Goal: Information Seeking & Learning: Learn about a topic

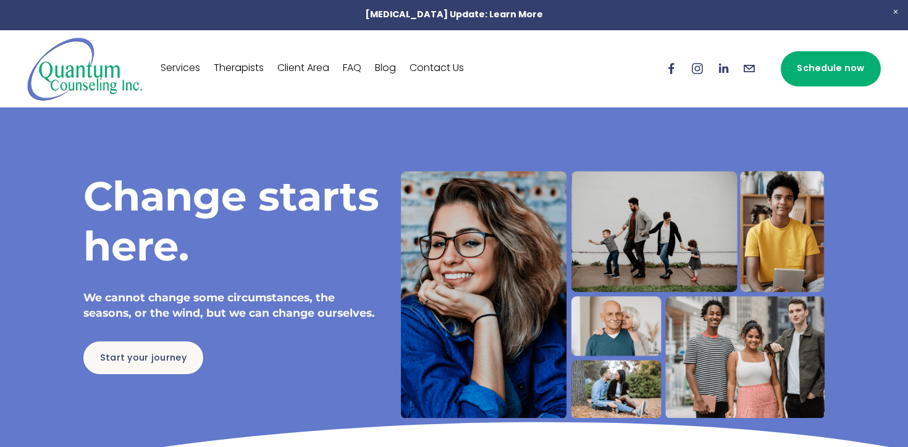
click at [255, 69] on link "Therapists" at bounding box center [239, 69] width 50 height 20
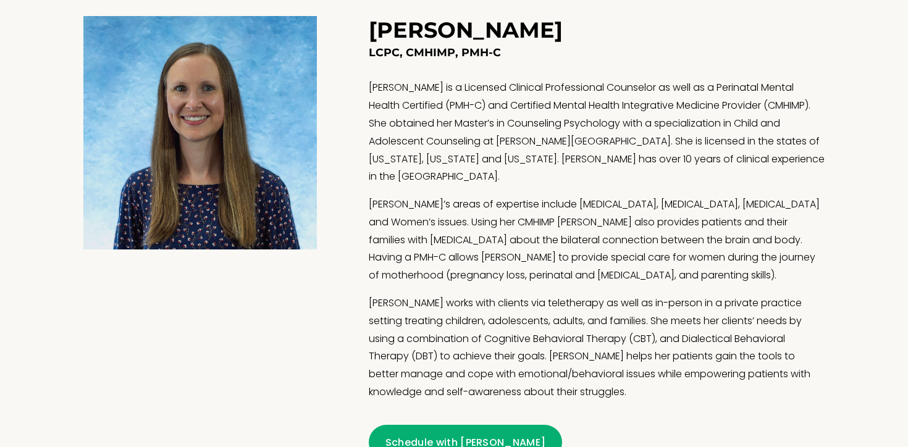
scroll to position [1527, 0]
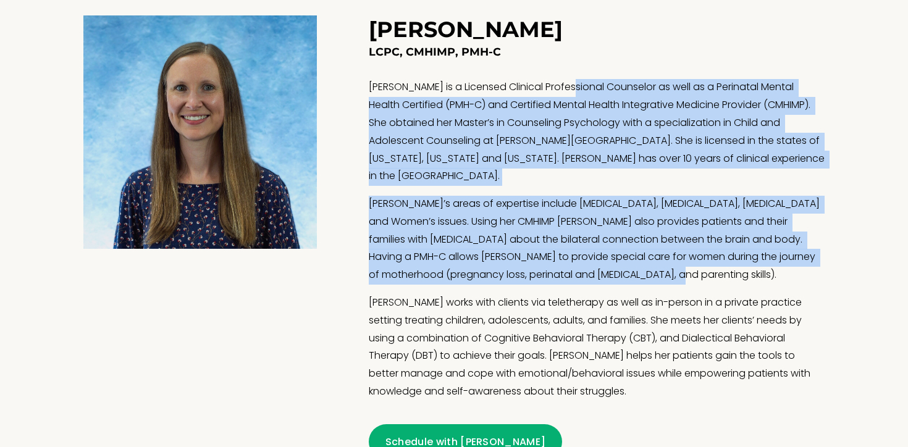
drag, startPoint x: 573, startPoint y: 82, endPoint x: 749, endPoint y: 261, distance: 250.8
click at [749, 261] on div "LCPC, CMHIMP, PMH-C [PERSON_NAME] is a Licensed Clinical Professional Counselor…" at bounding box center [597, 222] width 456 height 357
click at [749, 261] on p "[PERSON_NAME]’s areas of expertise include [MEDICAL_DATA], [MEDICAL_DATA], [MED…" at bounding box center [597, 240] width 456 height 89
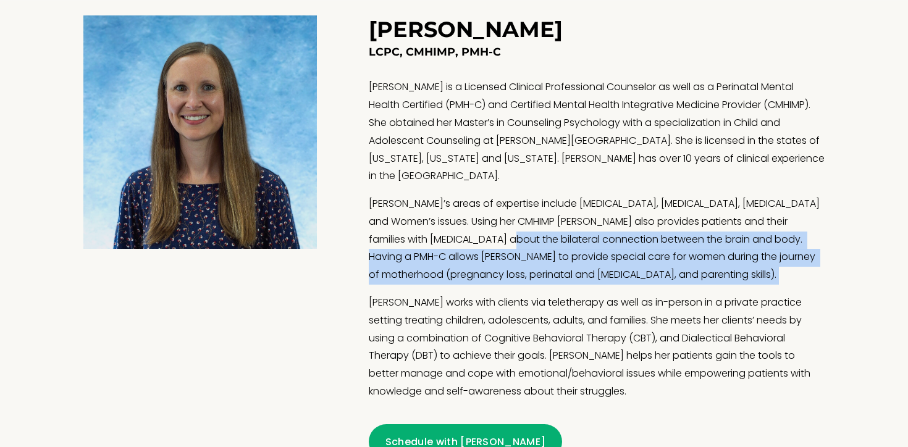
drag, startPoint x: 539, startPoint y: 222, endPoint x: 725, endPoint y: 268, distance: 191.1
click at [725, 268] on div "LCPC, CMHIMP, PMH-C [PERSON_NAME] is a Licensed Clinical Professional Counselor…" at bounding box center [597, 222] width 456 height 357
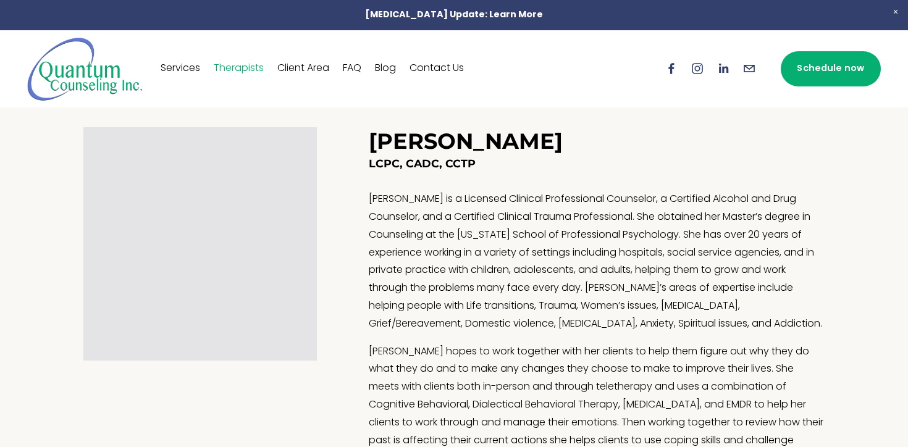
scroll to position [880, 0]
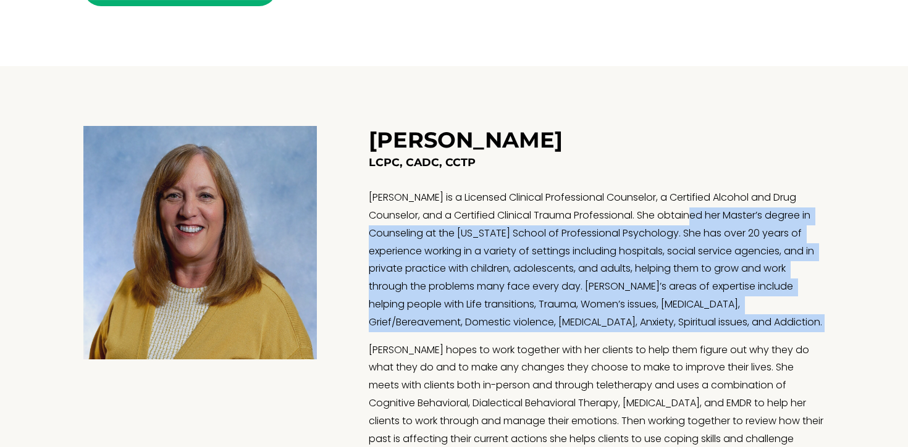
drag, startPoint x: 670, startPoint y: 216, endPoint x: 623, endPoint y: 339, distance: 131.6
click at [623, 339] on div "LCPC, CADC, CCTP [PERSON_NAME] is a Licensed Clinical Professional Counselor, a…" at bounding box center [597, 319] width 456 height 329
click at [610, 325] on p "[PERSON_NAME] is a Licensed Clinical Professional Counselor, a Certified Alcoho…" at bounding box center [597, 261] width 456 height 142
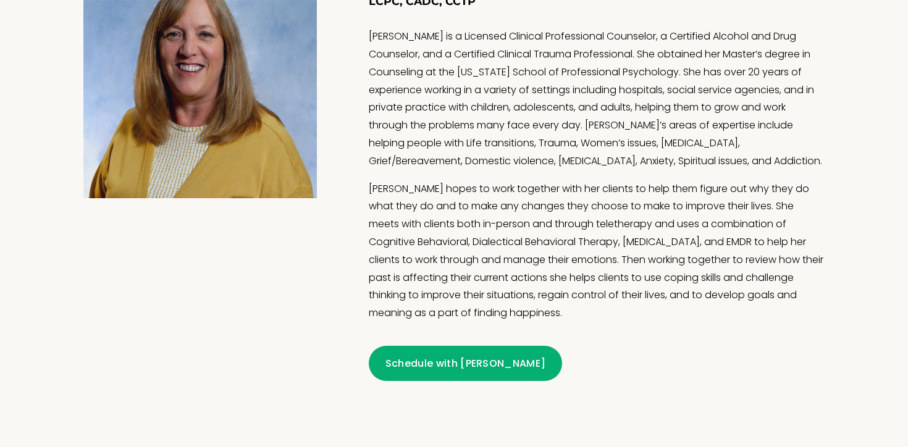
scroll to position [1042, 0]
drag, startPoint x: 625, startPoint y: 187, endPoint x: 625, endPoint y: 317, distance: 129.7
click at [625, 317] on p "[PERSON_NAME] hopes to work together with her clients to help them figure out w…" at bounding box center [597, 251] width 456 height 142
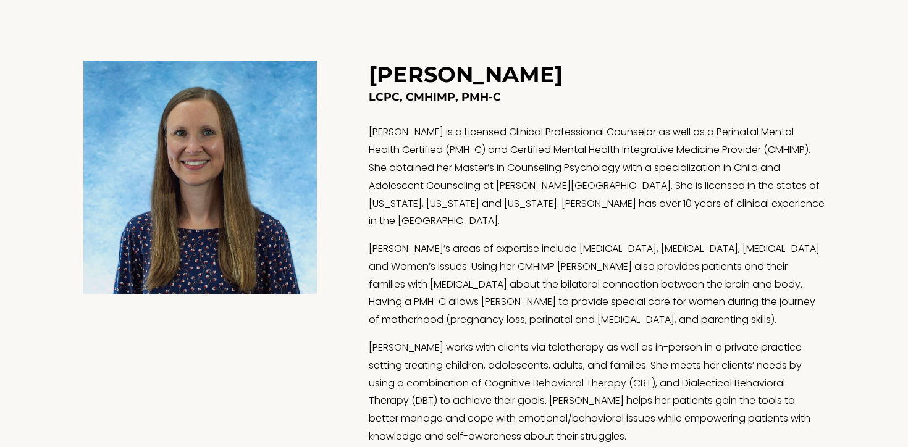
scroll to position [1511, 0]
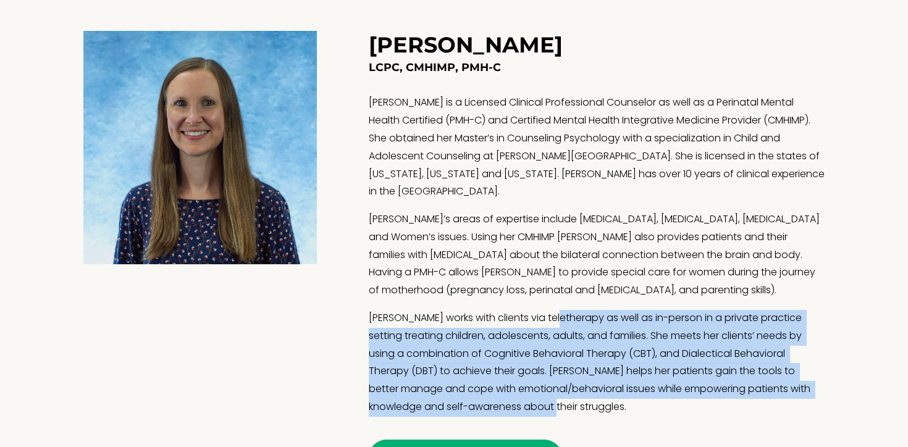
drag, startPoint x: 557, startPoint y: 300, endPoint x: 549, endPoint y: 388, distance: 88.7
click at [549, 388] on p "[PERSON_NAME] works with clients via teletherapy as well as in-person in a priv…" at bounding box center [597, 363] width 456 height 107
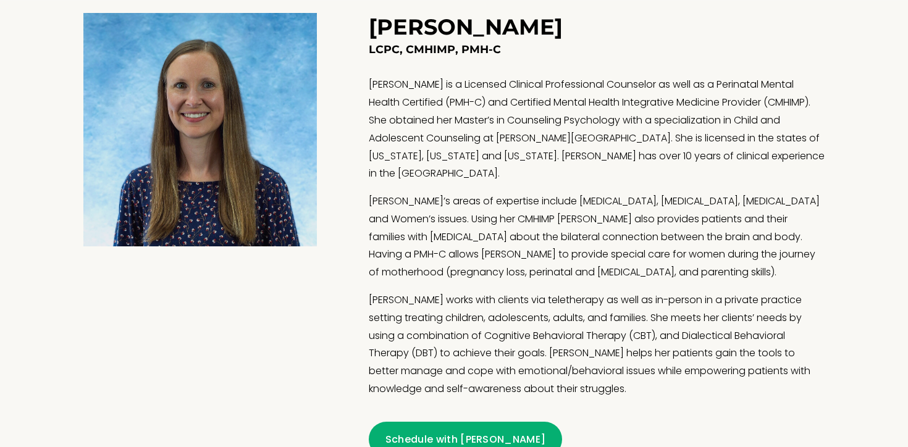
scroll to position [1530, 0]
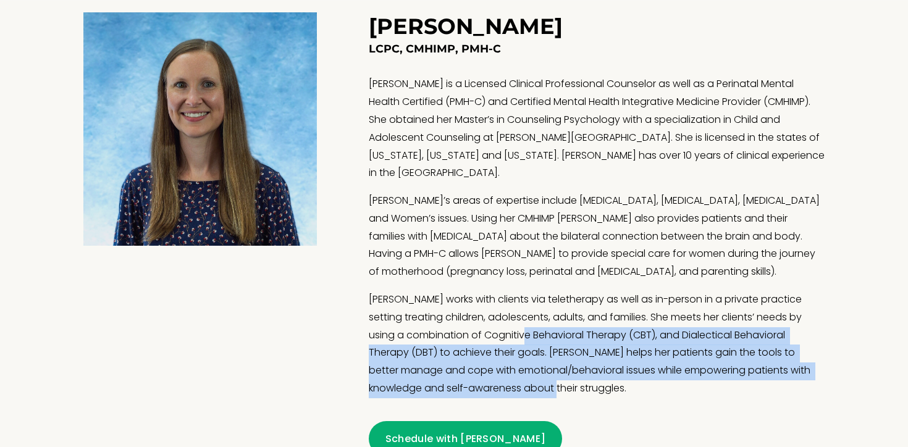
drag, startPoint x: 528, startPoint y: 317, endPoint x: 528, endPoint y: 373, distance: 55.6
click at [528, 373] on p "[PERSON_NAME] works with clients via teletherapy as well as in-person in a priv…" at bounding box center [597, 345] width 456 height 107
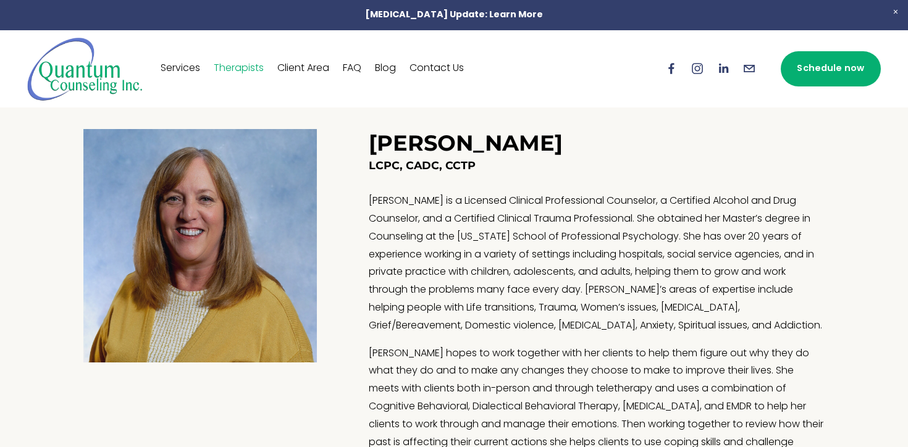
scroll to position [869, 0]
